Goal: Information Seeking & Learning: Learn about a topic

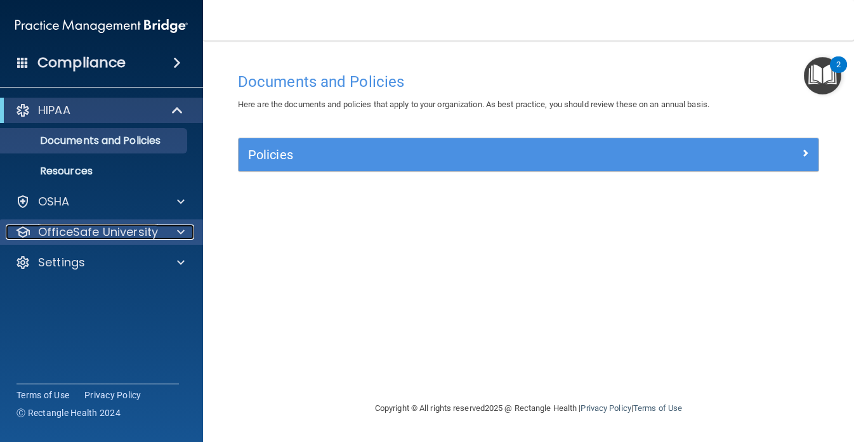
click at [147, 232] on p "OfficeSafe University" at bounding box center [98, 232] width 120 height 15
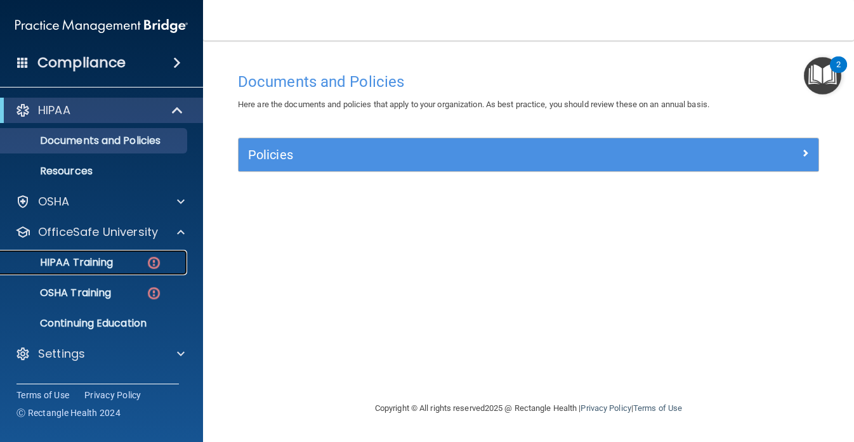
click at [117, 262] on div "HIPAA Training" at bounding box center [94, 262] width 173 height 13
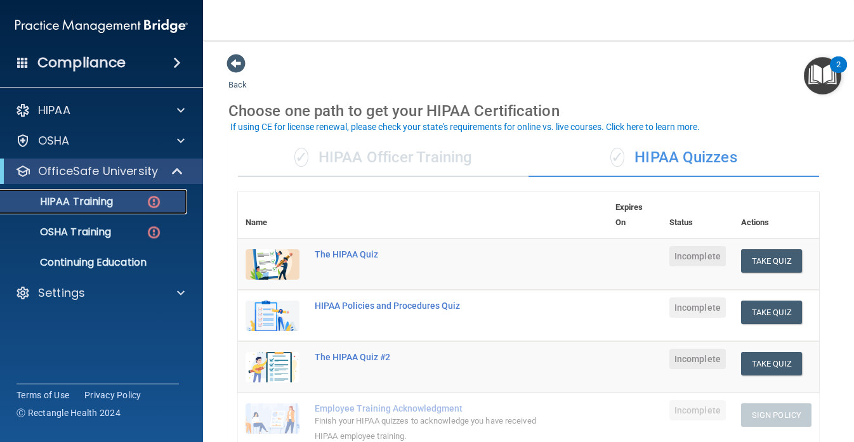
scroll to position [26, 0]
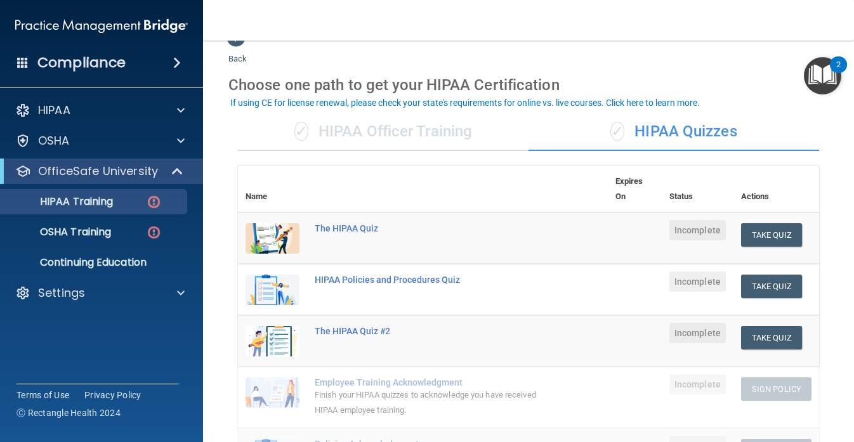
click at [458, 137] on div "✓ HIPAA Officer Training" at bounding box center [383, 132] width 291 height 38
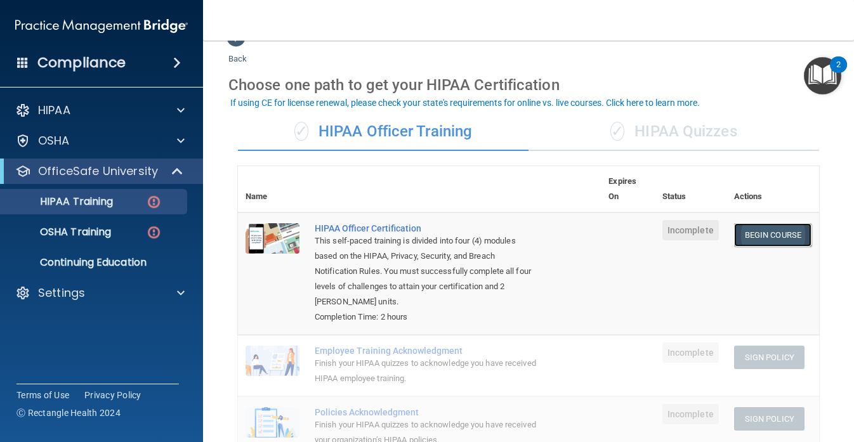
click at [769, 237] on link "Begin Course" at bounding box center [773, 234] width 77 height 23
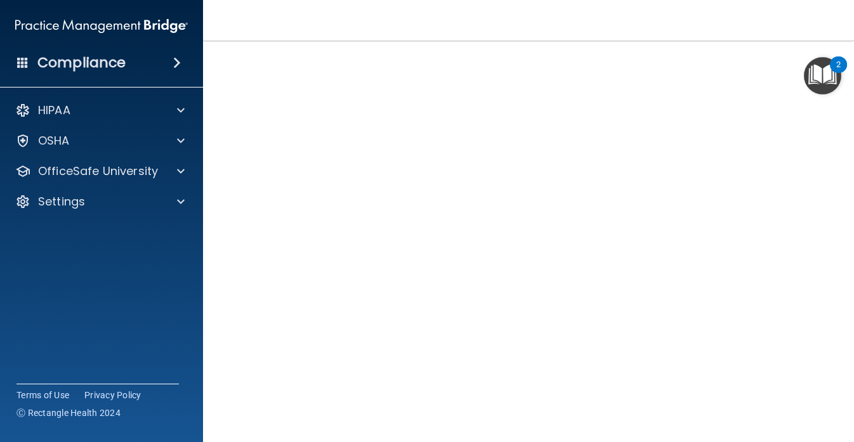
scroll to position [86, 0]
click at [178, 161] on div "OfficeSafe University" at bounding box center [102, 171] width 204 height 25
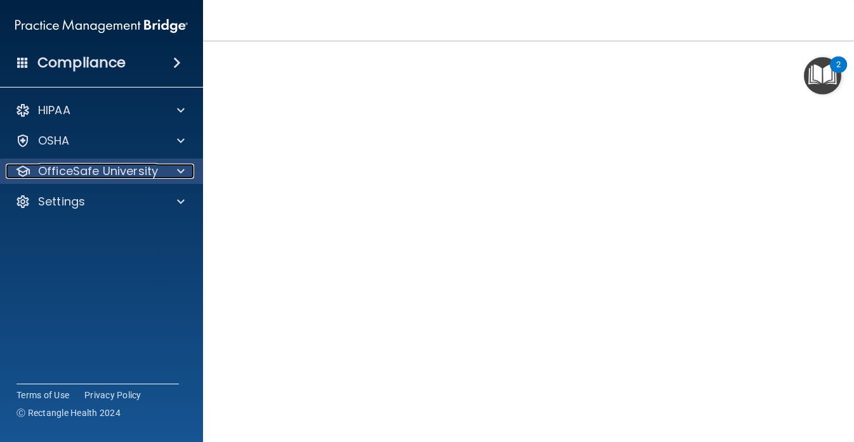
click at [152, 178] on p "OfficeSafe University" at bounding box center [98, 171] width 120 height 15
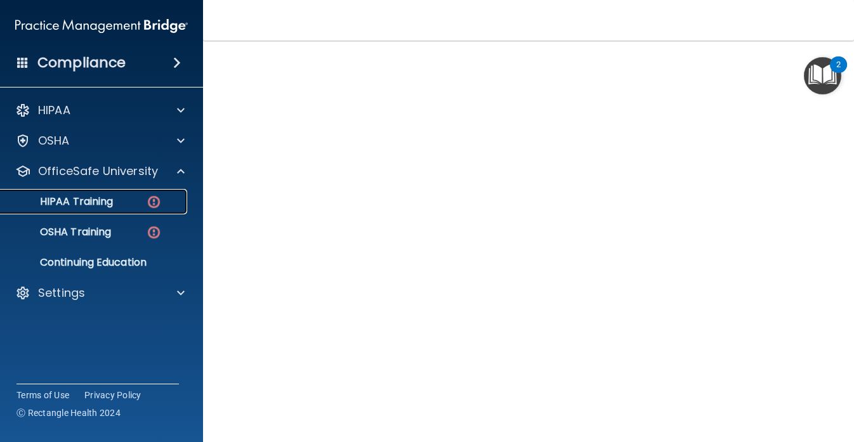
click at [117, 199] on div "HIPAA Training" at bounding box center [94, 202] width 173 height 13
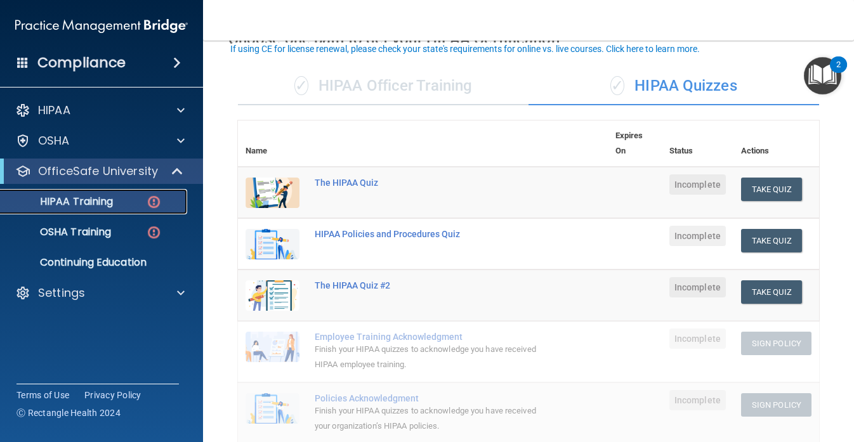
scroll to position [62, 0]
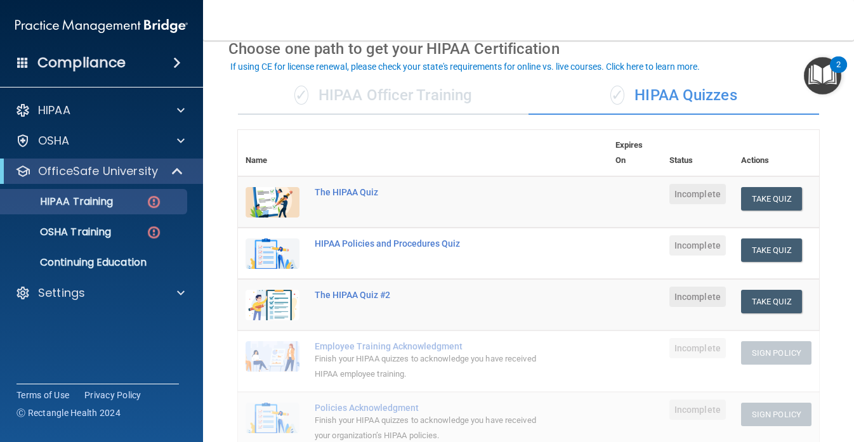
click at [459, 105] on div "✓ HIPAA Officer Training" at bounding box center [383, 96] width 291 height 38
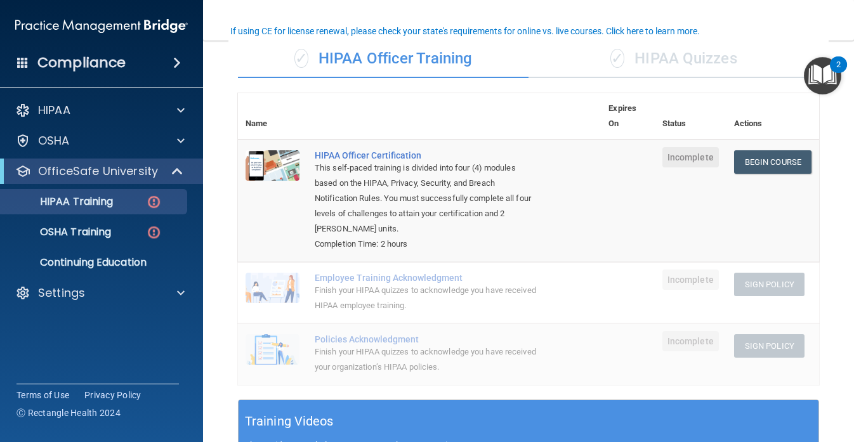
scroll to position [98, 0]
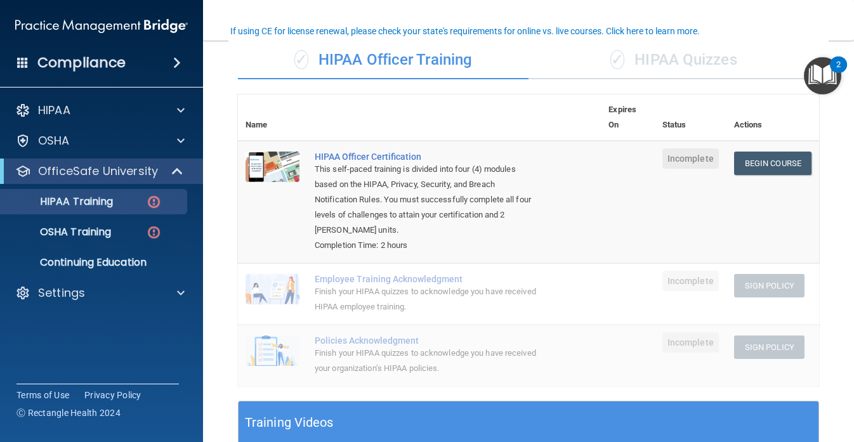
click at [687, 64] on div "✓ HIPAA Quizzes" at bounding box center [674, 60] width 291 height 38
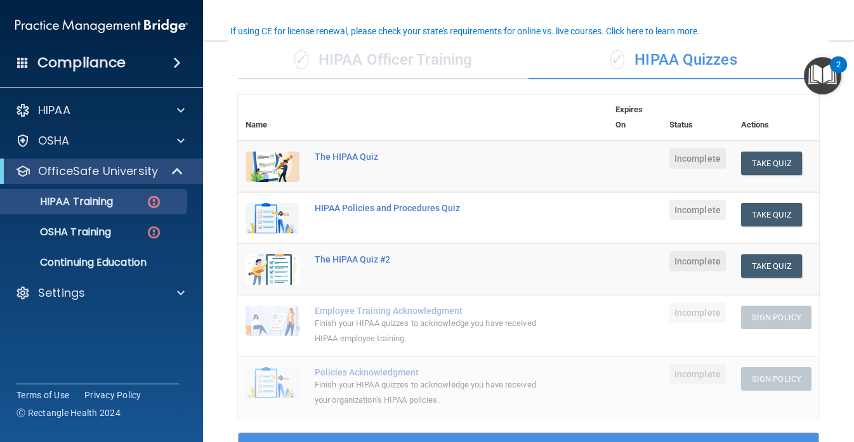
click at [447, 59] on div "✓ HIPAA Officer Training" at bounding box center [383, 60] width 291 height 38
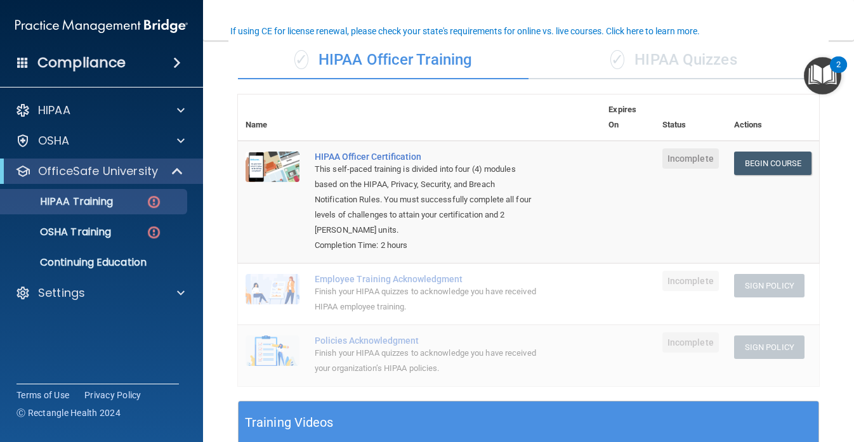
click at [649, 66] on div "✓ HIPAA Quizzes" at bounding box center [674, 60] width 291 height 38
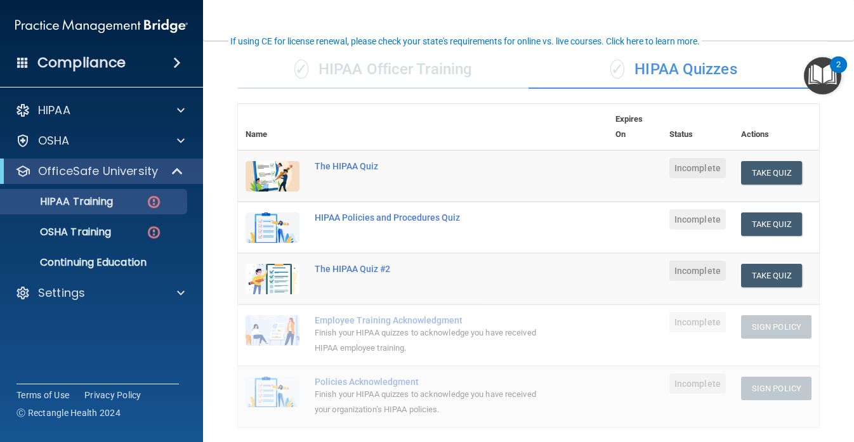
scroll to position [88, 0]
click at [460, 79] on div "✓ HIPAA Officer Training" at bounding box center [383, 70] width 291 height 38
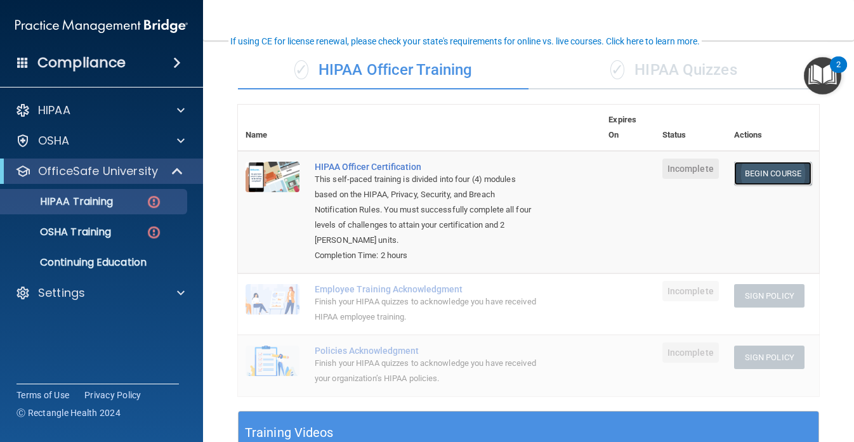
click at [797, 169] on link "Begin Course" at bounding box center [773, 173] width 77 height 23
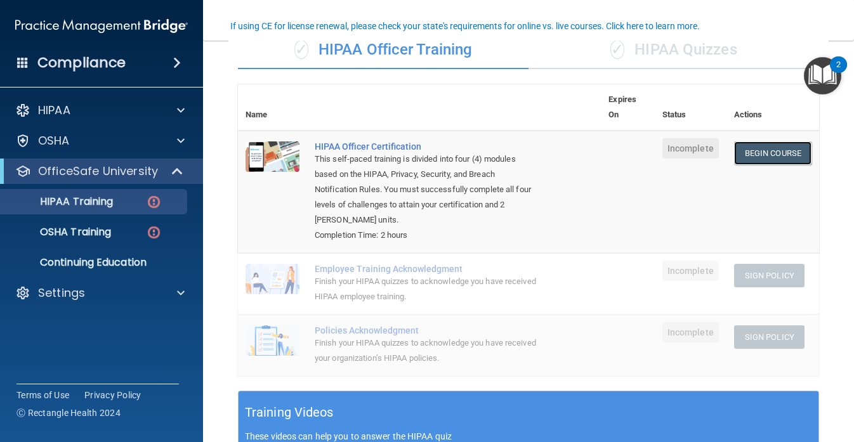
scroll to position [103, 0]
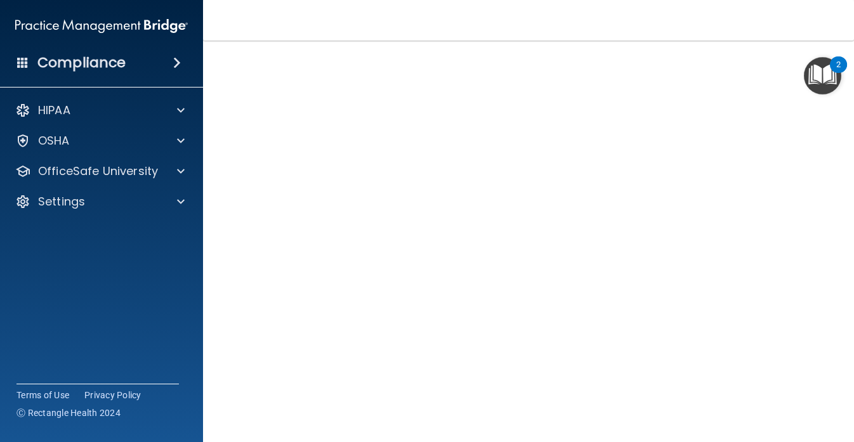
scroll to position [84, 0]
